Goal: Task Accomplishment & Management: Manage account settings

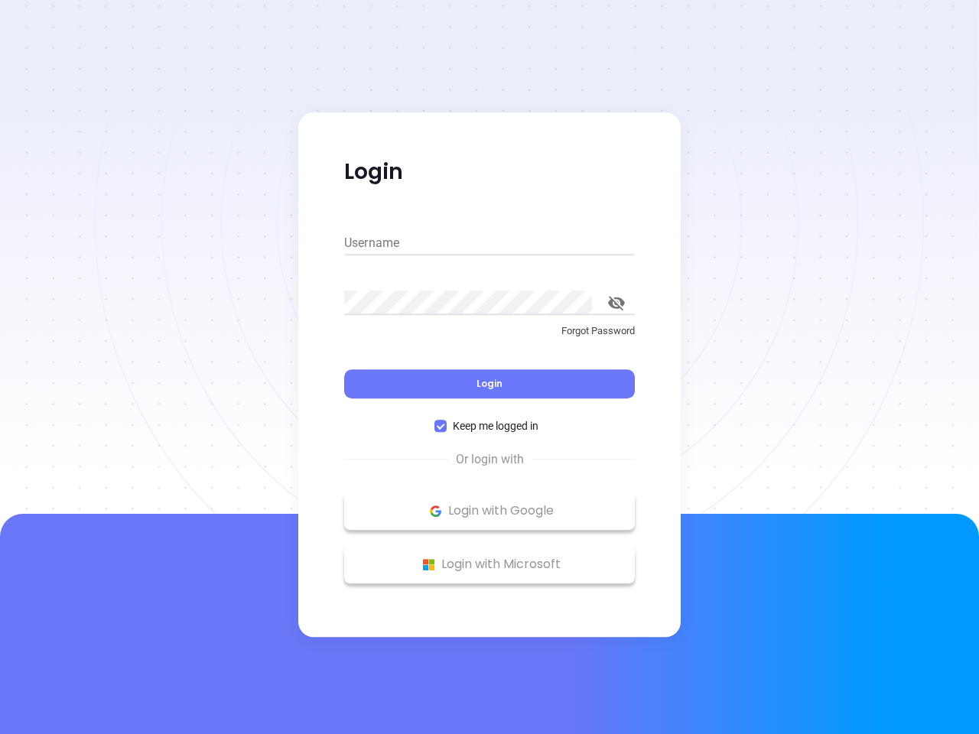
click at [489, 367] on div "Login" at bounding box center [489, 374] width 291 height 47
click at [489, 243] on input "Username" at bounding box center [489, 243] width 291 height 24
click at [616, 303] on icon "toggle password visibility" at bounding box center [616, 303] width 17 height 15
click at [489, 384] on span "Login" at bounding box center [489, 383] width 26 height 13
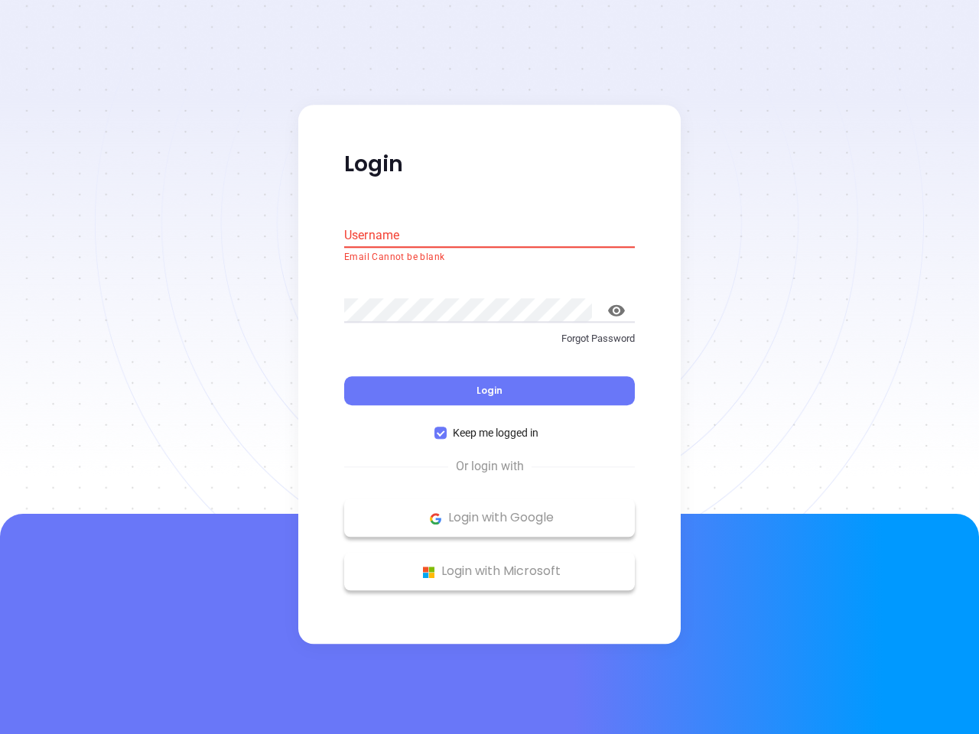
click at [489, 426] on span "Keep me logged in" at bounding box center [496, 433] width 98 height 17
click at [447, 427] on input "Keep me logged in" at bounding box center [440, 433] width 12 height 12
checkbox input "false"
click at [489, 511] on p "Login with Google" at bounding box center [489, 518] width 275 height 23
click at [489, 564] on p "Login with Microsoft" at bounding box center [489, 572] width 275 height 23
